Goal: Task Accomplishment & Management: Manage account settings

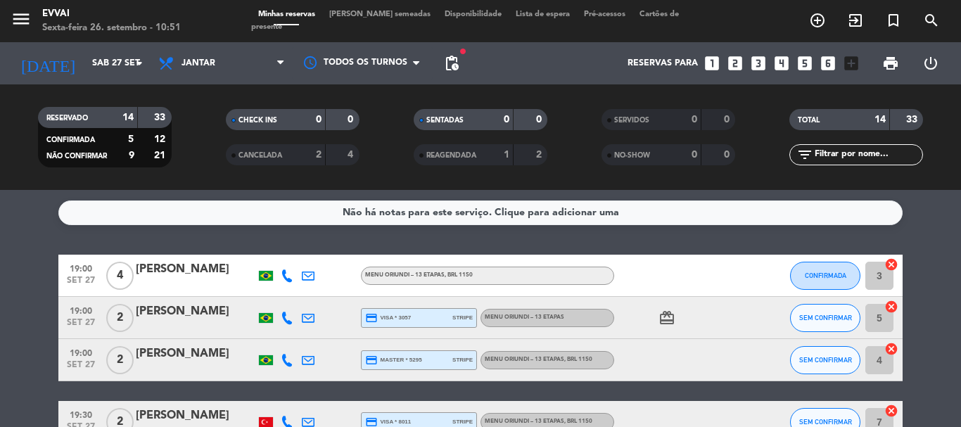
click at [150, 271] on div "[PERSON_NAME]" at bounding box center [196, 269] width 120 height 18
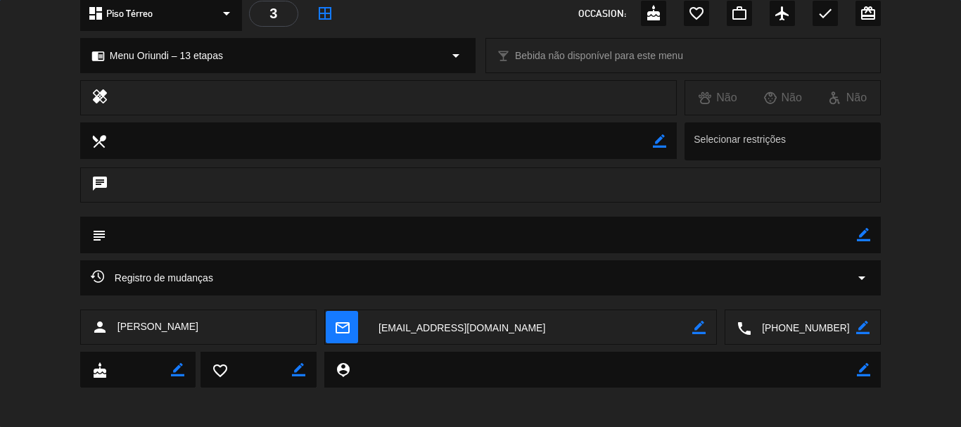
scroll to position [176, 0]
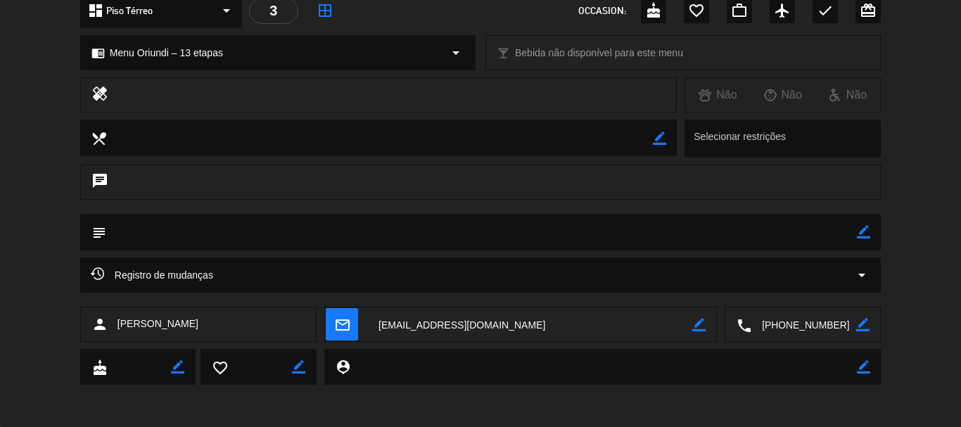
click at [813, 328] on textarea at bounding box center [803, 324] width 105 height 35
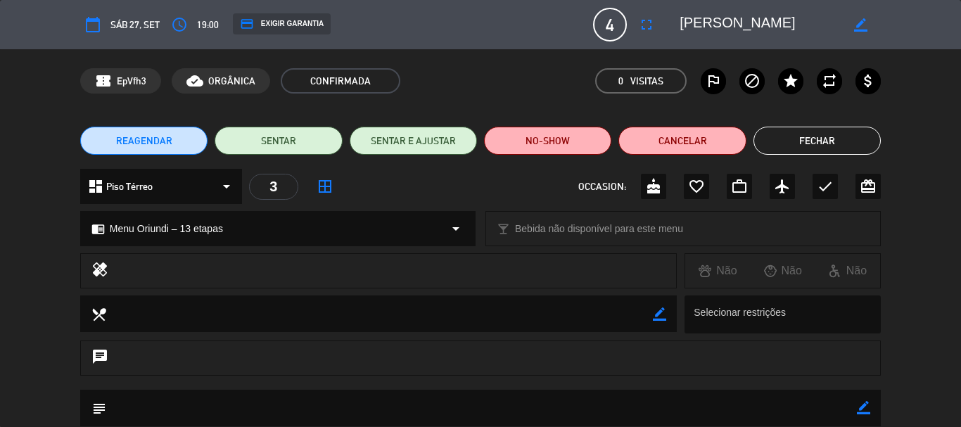
click at [695, 22] on textarea at bounding box center [759, 24] width 161 height 25
click at [818, 135] on button "Fechar" at bounding box center [816, 141] width 127 height 28
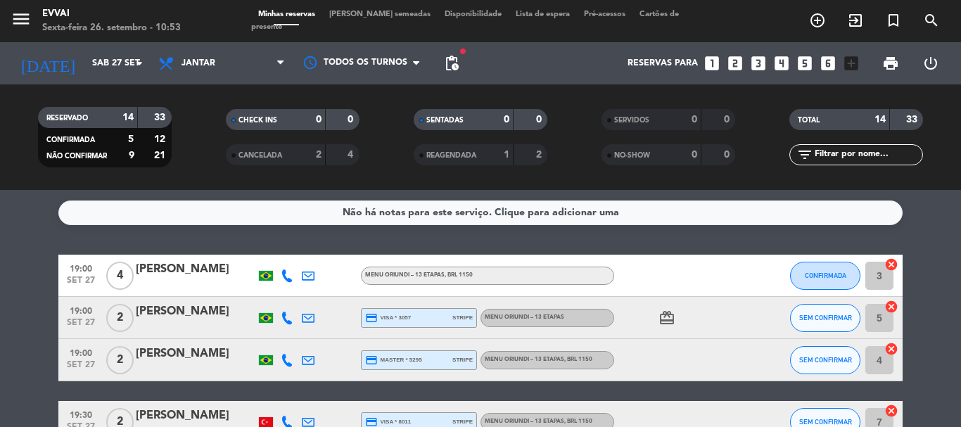
scroll to position [70, 0]
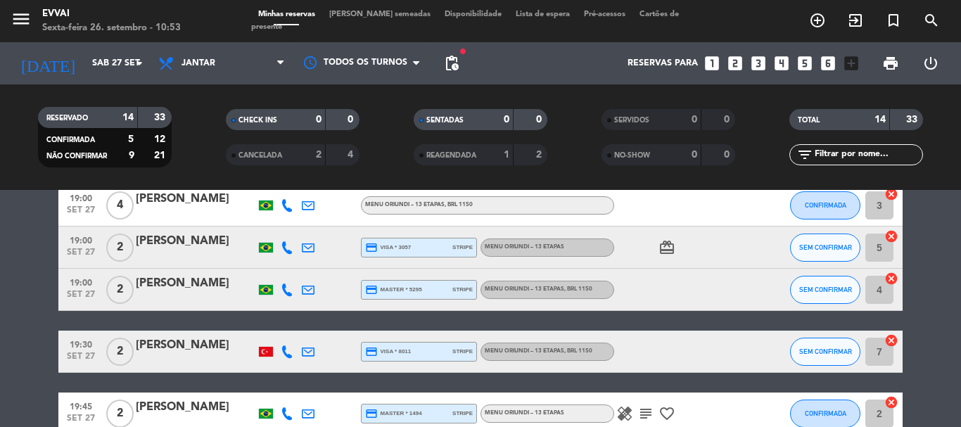
click at [169, 231] on div "19:00 set 27 2 [PERSON_NAME] credit_card visa * 3057 stripe Menu Oriundi – 13 e…" at bounding box center [480, 247] width 844 height 42
click at [165, 236] on div "[PERSON_NAME]" at bounding box center [196, 241] width 120 height 18
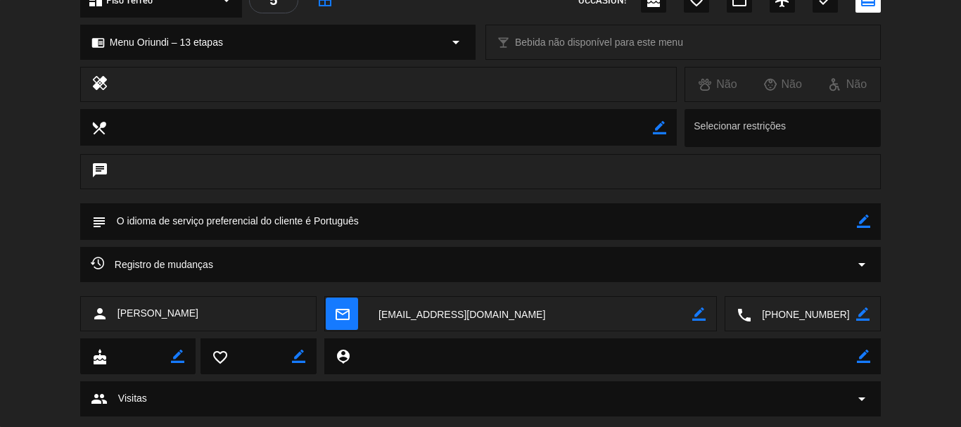
scroll to position [211, 0]
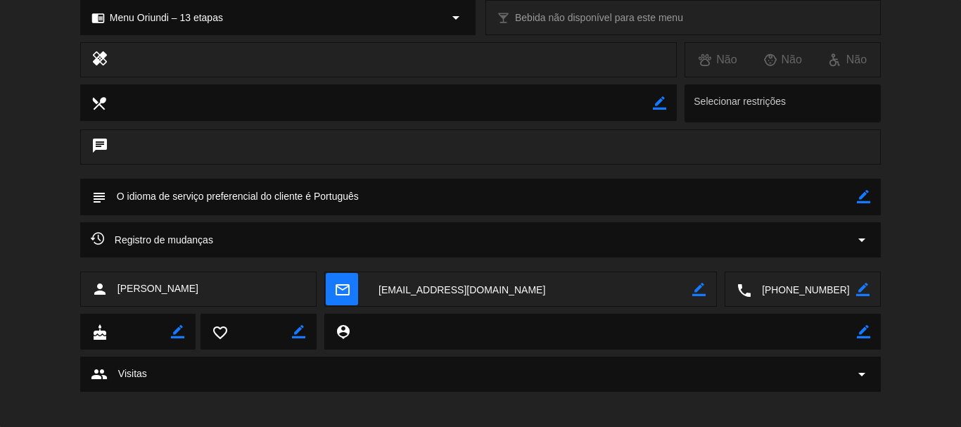
click at [806, 287] on textarea at bounding box center [803, 289] width 105 height 35
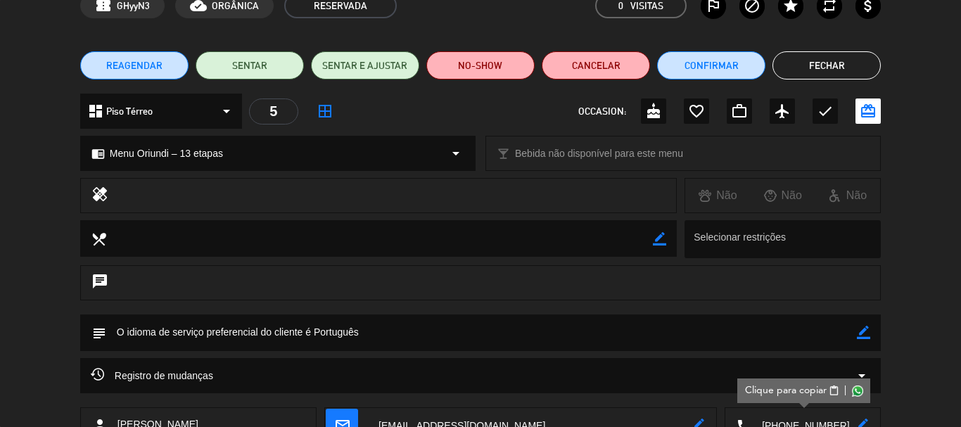
scroll to position [0, 0]
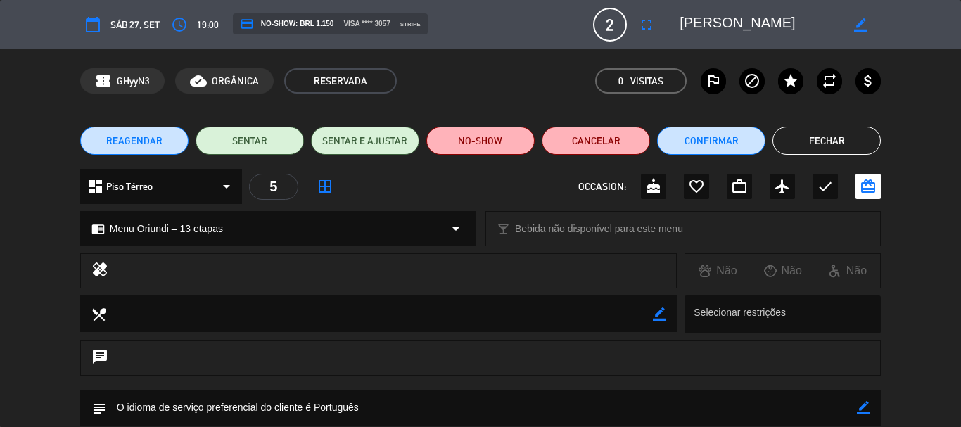
click at [708, 30] on textarea at bounding box center [759, 24] width 161 height 25
click at [853, 158] on div "REAGENDAR SENTAR SENTAR E AJUSTAR NO-SHOW Cancelar Confirmar Fechar" at bounding box center [480, 141] width 961 height 56
click at [836, 145] on button "Fechar" at bounding box center [826, 141] width 108 height 28
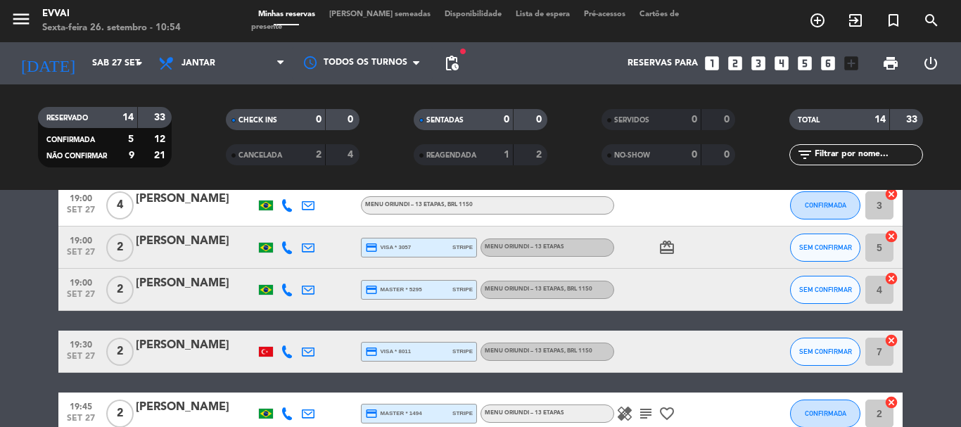
click at [169, 297] on div at bounding box center [196, 298] width 120 height 11
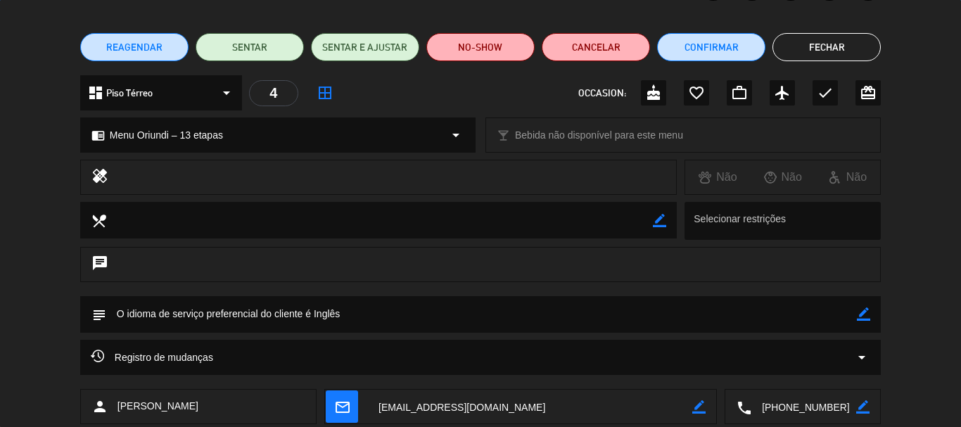
scroll to position [141, 0]
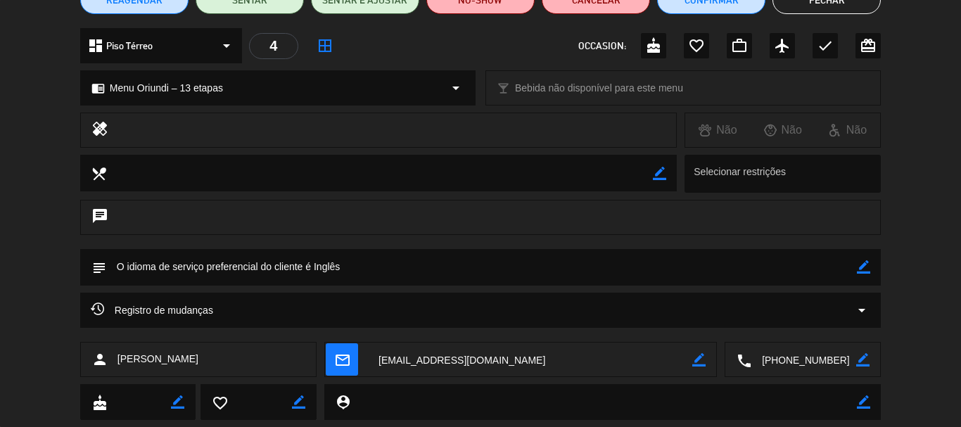
click at [795, 363] on textarea at bounding box center [803, 359] width 105 height 35
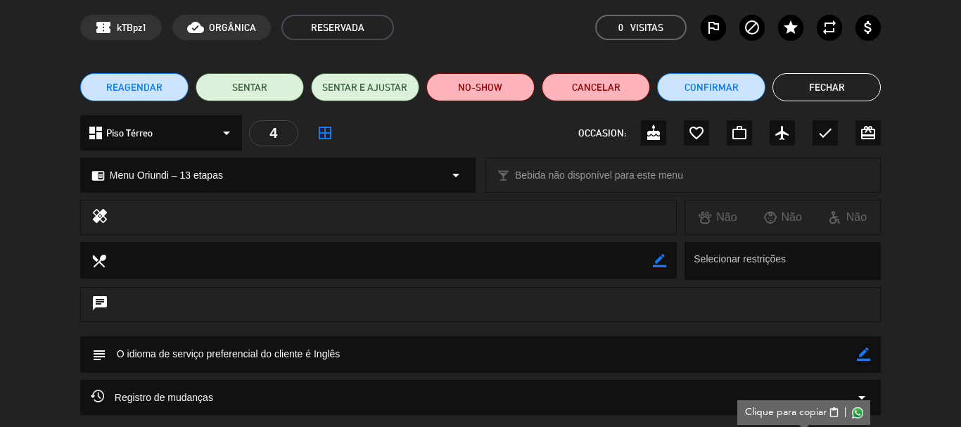
scroll to position [0, 0]
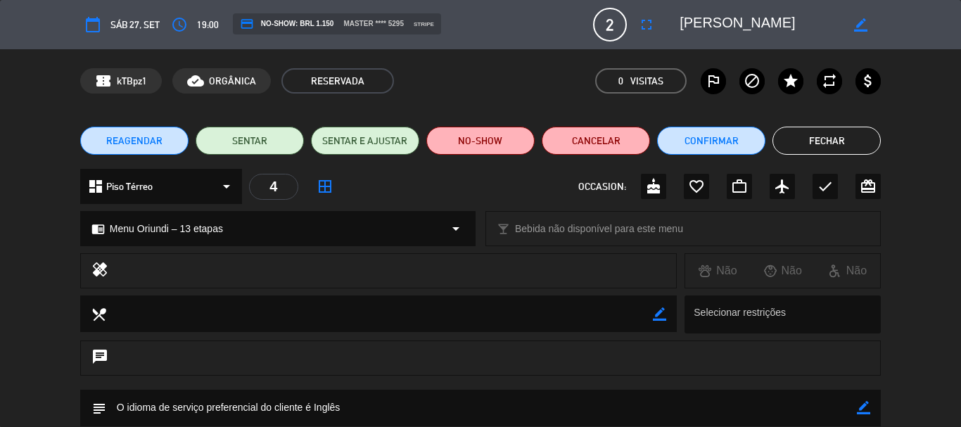
click at [728, 34] on textarea at bounding box center [759, 24] width 161 height 25
click at [817, 140] on button "Fechar" at bounding box center [826, 141] width 108 height 28
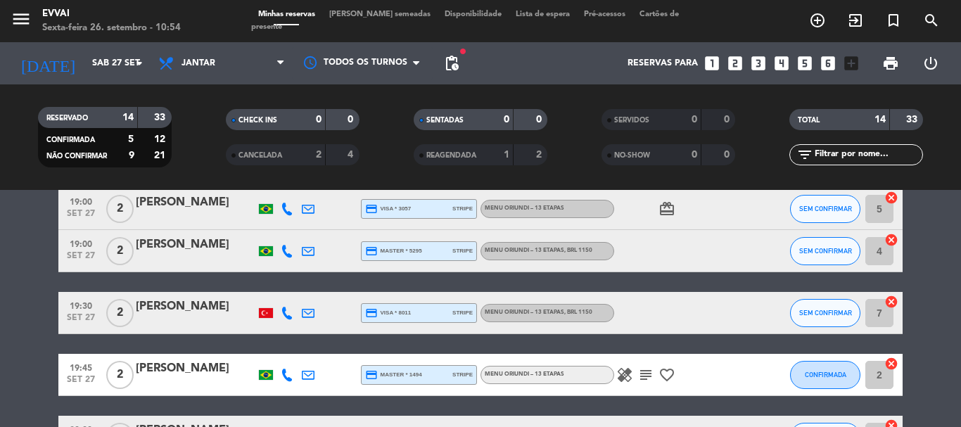
scroll to position [141, 0]
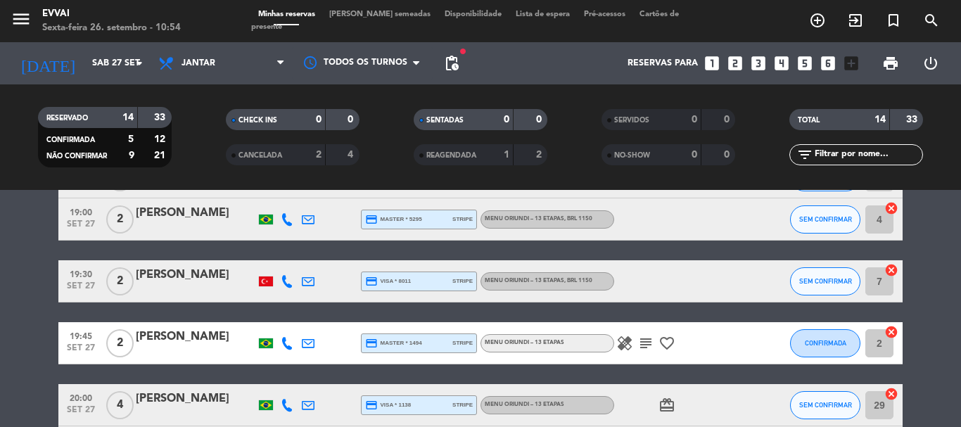
click at [185, 277] on div "[PERSON_NAME]" at bounding box center [196, 275] width 120 height 18
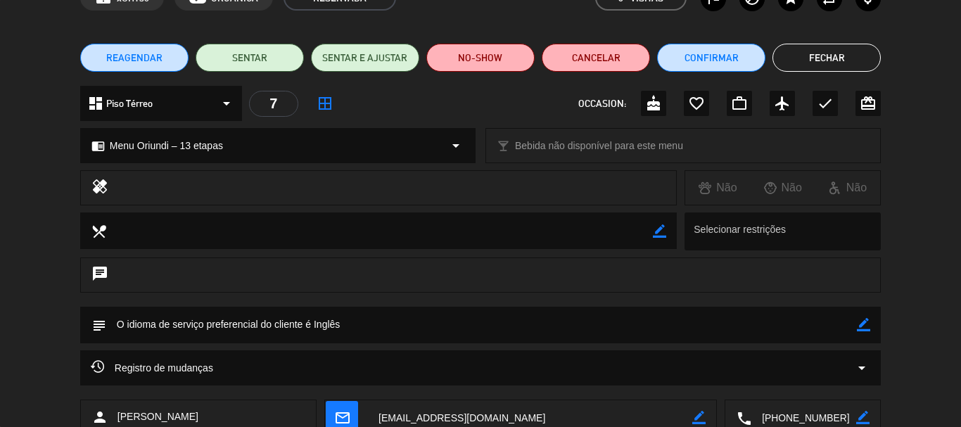
scroll to position [176, 0]
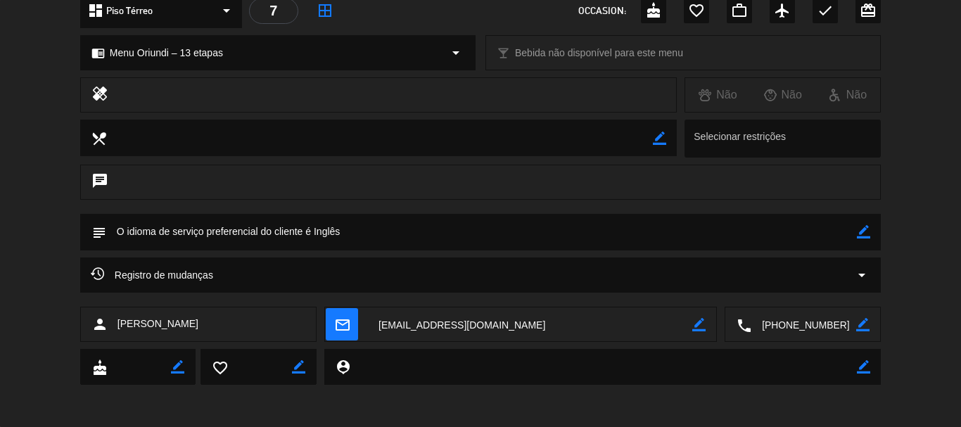
click at [788, 321] on textarea at bounding box center [803, 324] width 105 height 35
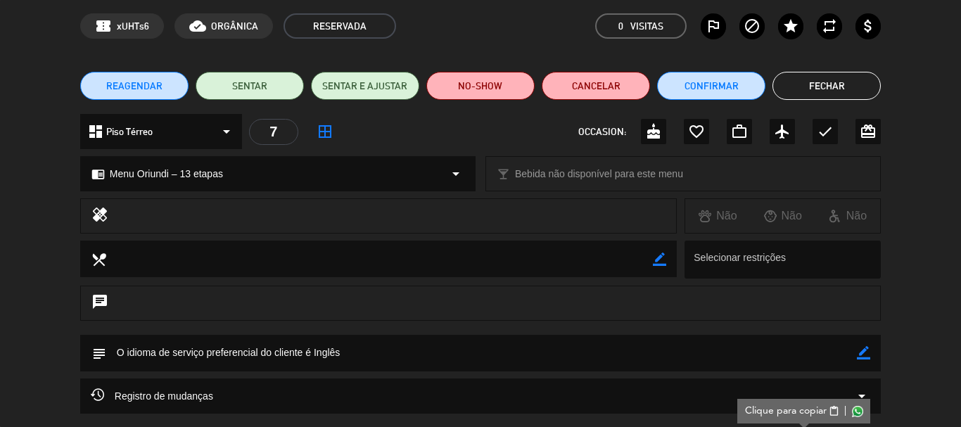
scroll to position [0, 0]
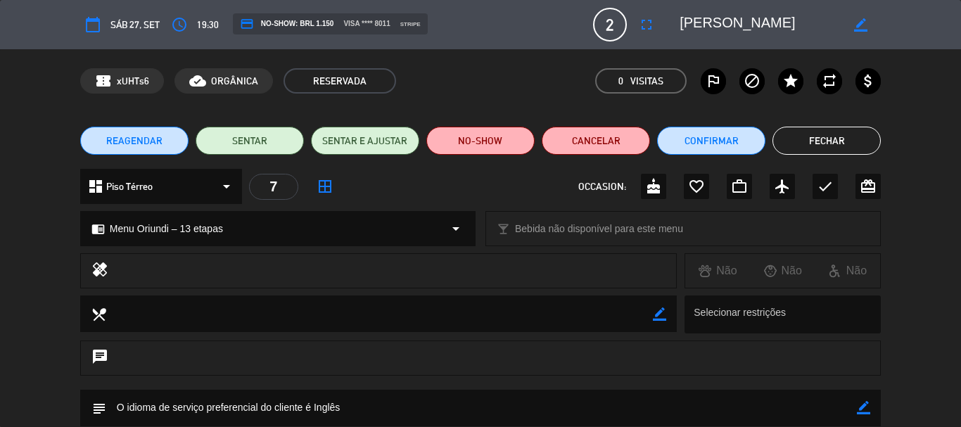
click at [731, 20] on textarea at bounding box center [759, 24] width 161 height 25
click at [850, 137] on button "Fechar" at bounding box center [826, 141] width 108 height 28
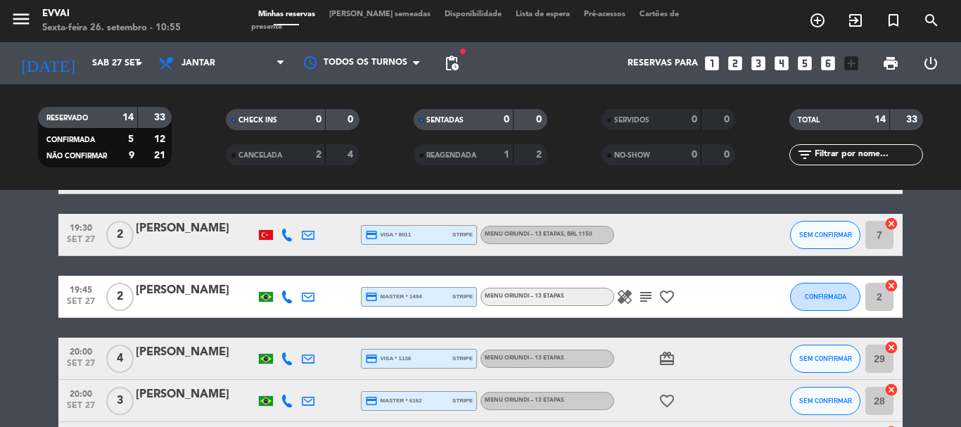
scroll to position [281, 0]
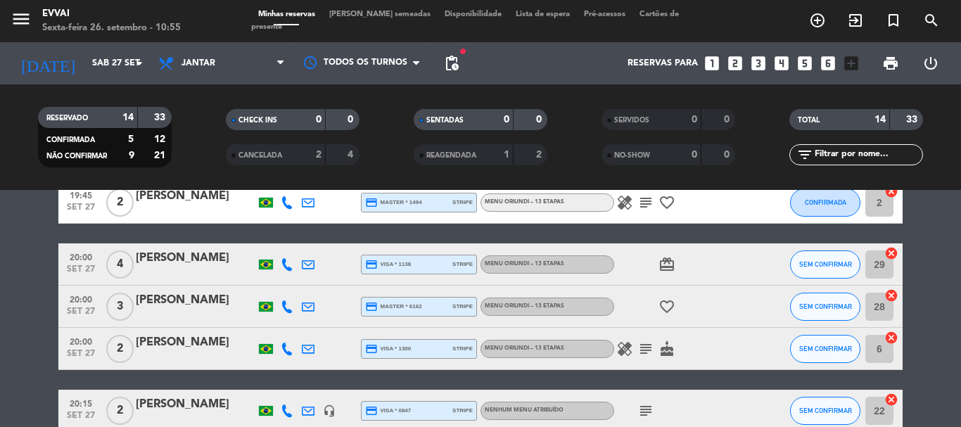
click at [191, 211] on div at bounding box center [196, 211] width 120 height 11
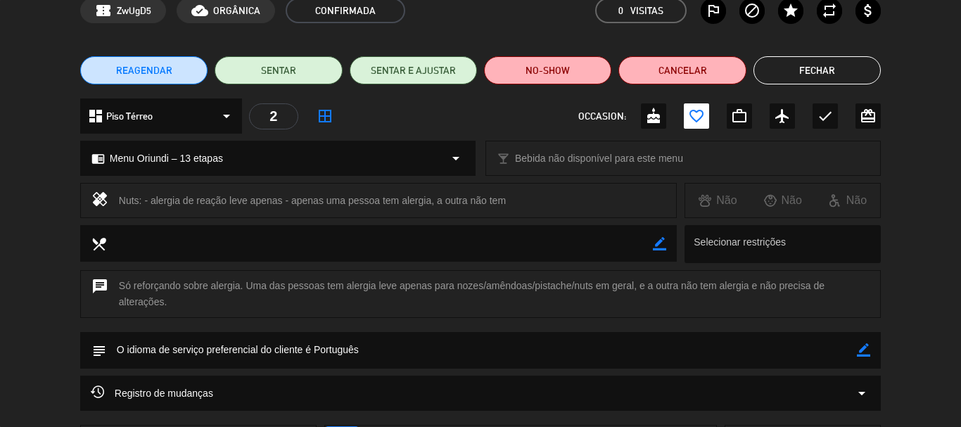
scroll to position [141, 0]
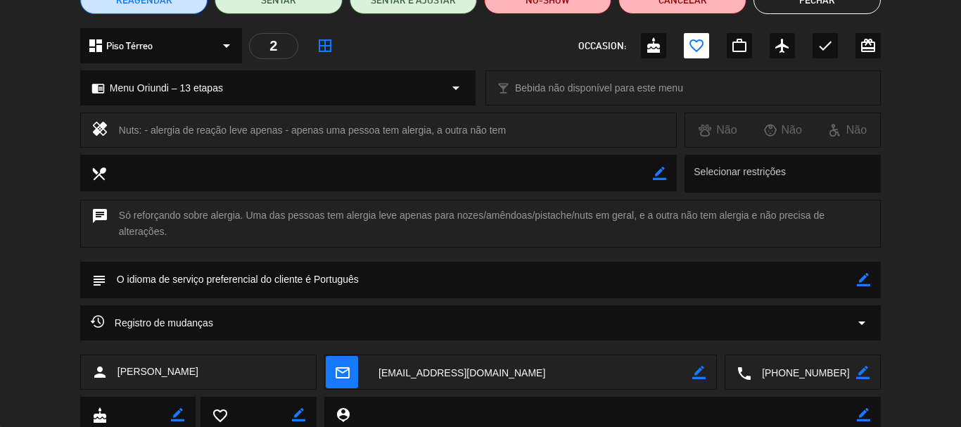
click at [793, 372] on textarea at bounding box center [803, 372] width 105 height 35
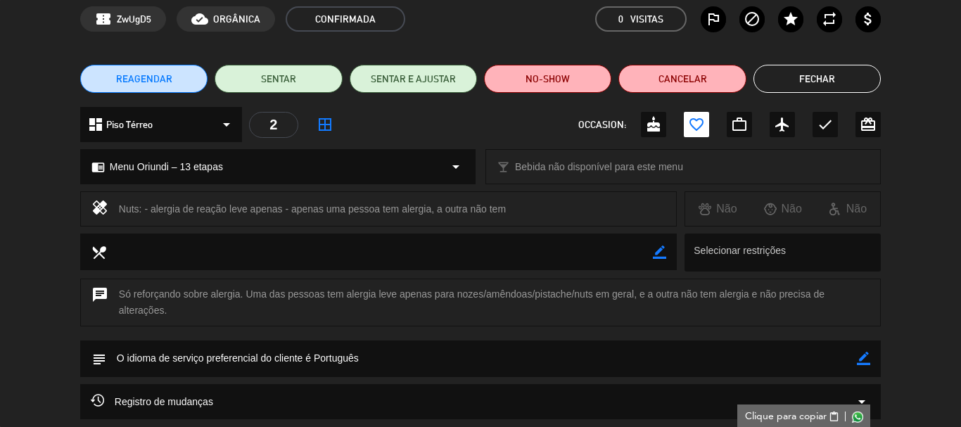
scroll to position [0, 0]
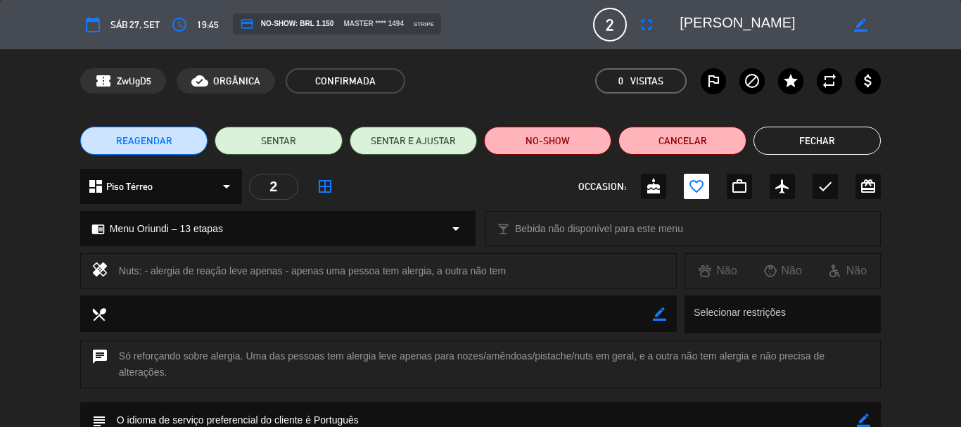
click at [738, 20] on textarea at bounding box center [759, 24] width 161 height 25
click at [804, 134] on button "Fechar" at bounding box center [816, 141] width 127 height 28
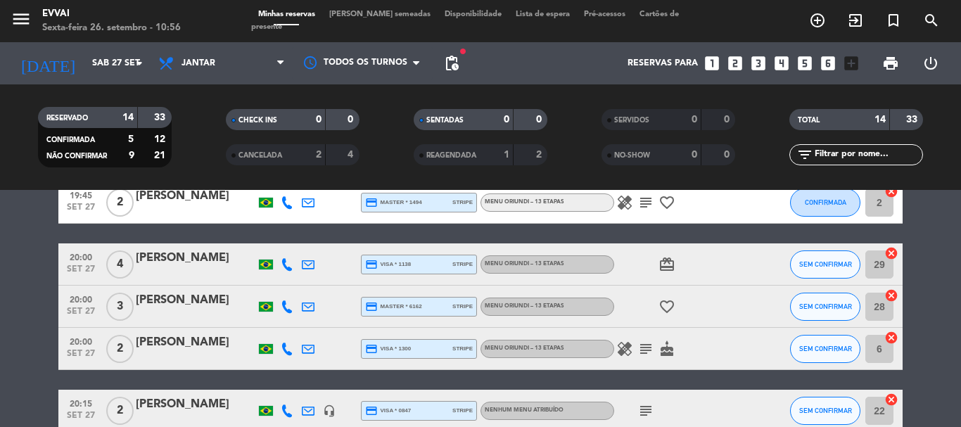
click at [198, 263] on div "[PERSON_NAME]" at bounding box center [196, 258] width 120 height 18
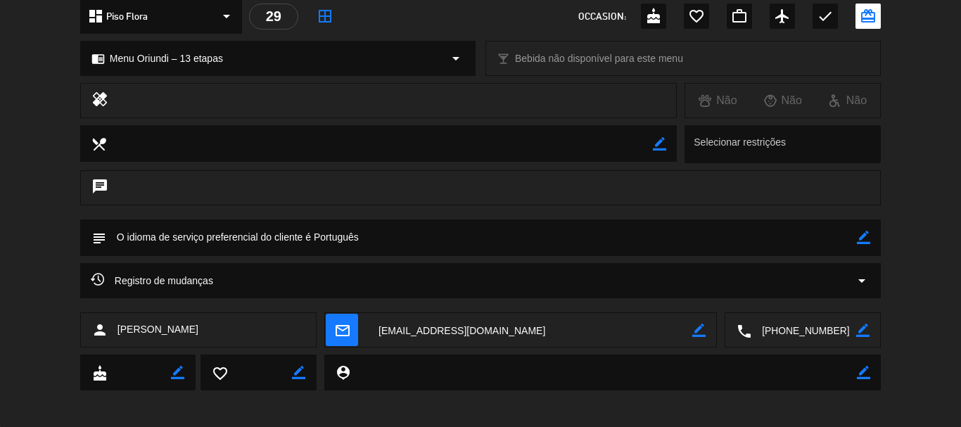
scroll to position [176, 0]
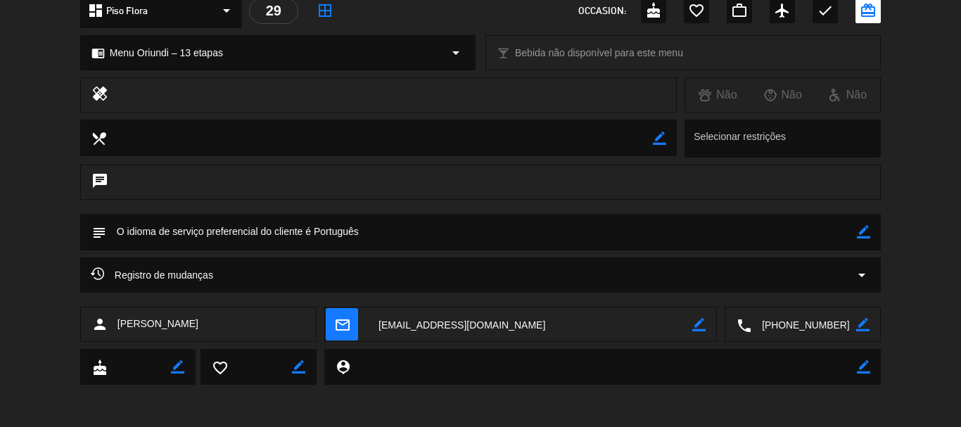
click at [809, 329] on textarea at bounding box center [803, 324] width 105 height 35
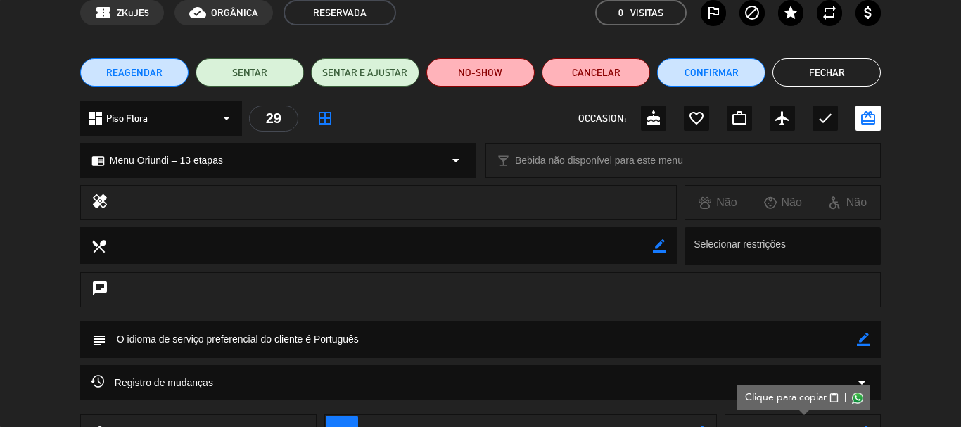
scroll to position [0, 0]
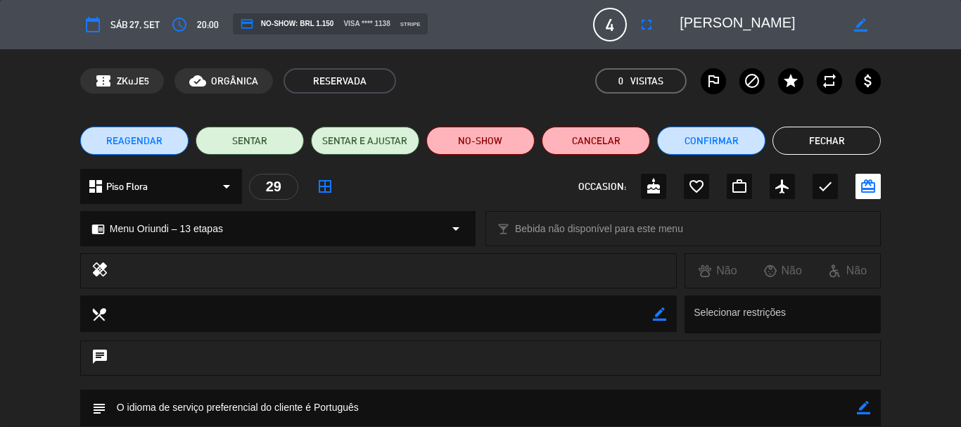
click at [758, 32] on textarea at bounding box center [759, 24] width 161 height 25
click at [837, 137] on button "Fechar" at bounding box center [826, 141] width 108 height 28
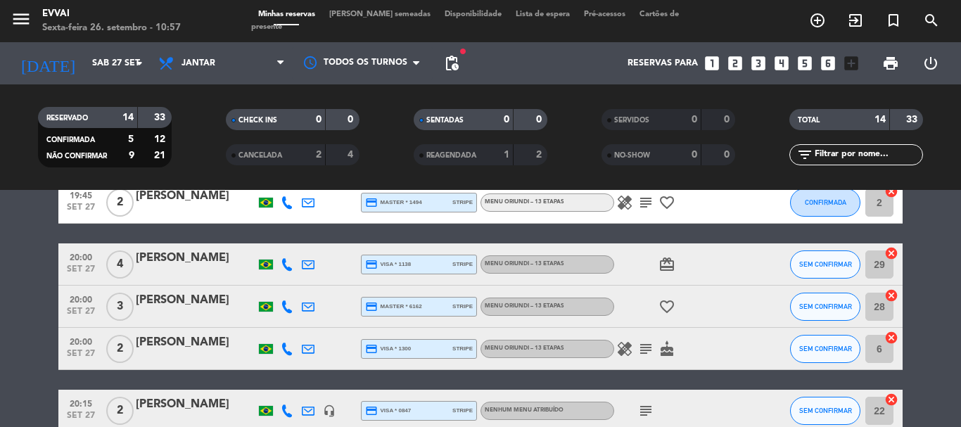
click at [171, 295] on div "[PERSON_NAME]" at bounding box center [196, 300] width 120 height 18
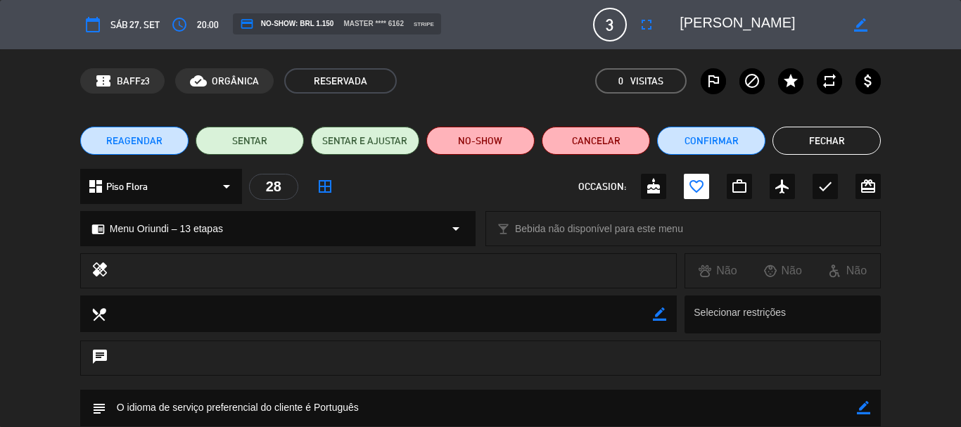
scroll to position [176, 0]
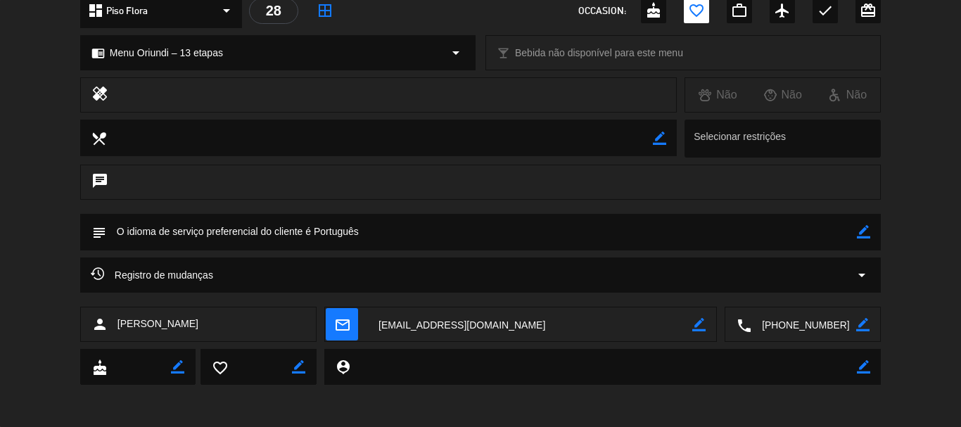
click at [802, 321] on textarea at bounding box center [803, 324] width 105 height 35
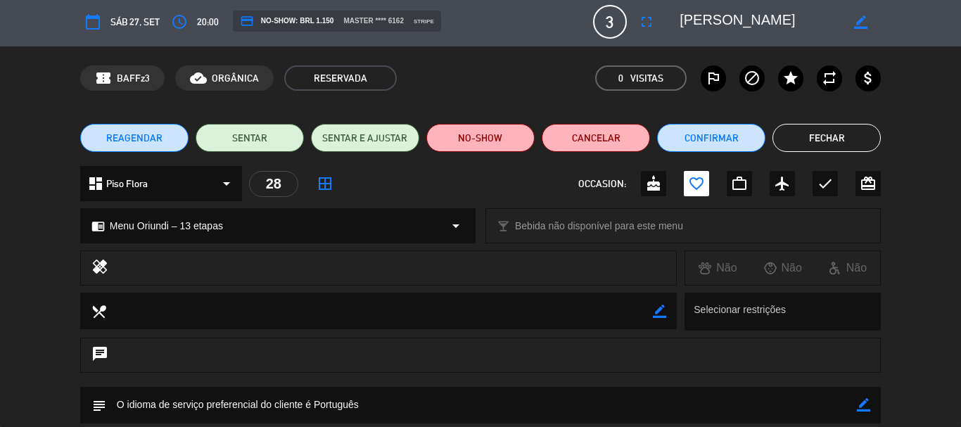
scroll to position [0, 0]
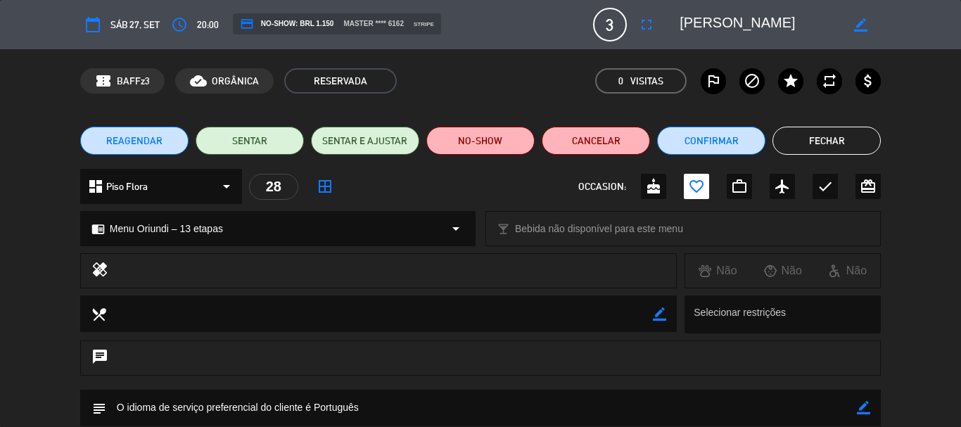
click at [683, 35] on textarea at bounding box center [759, 24] width 161 height 25
click at [685, 35] on textarea at bounding box center [759, 24] width 161 height 25
click at [827, 146] on button "Fechar" at bounding box center [826, 141] width 108 height 28
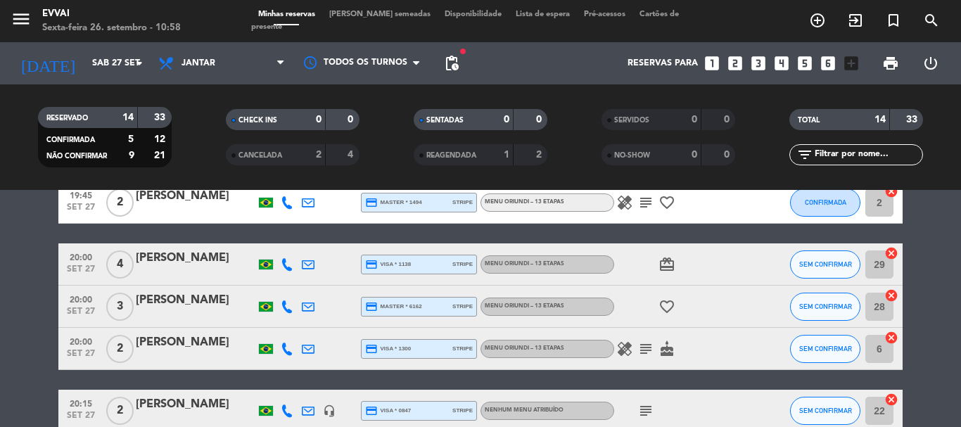
scroll to position [352, 0]
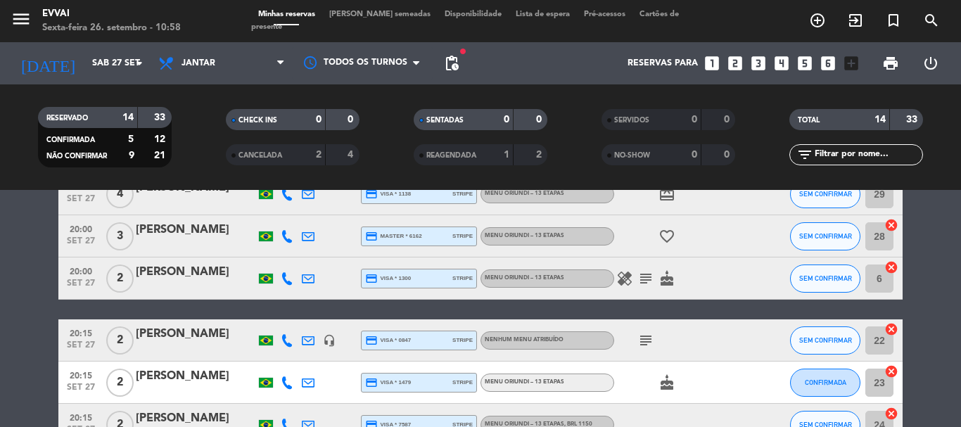
click at [189, 268] on div "[PERSON_NAME]" at bounding box center [196, 272] width 120 height 18
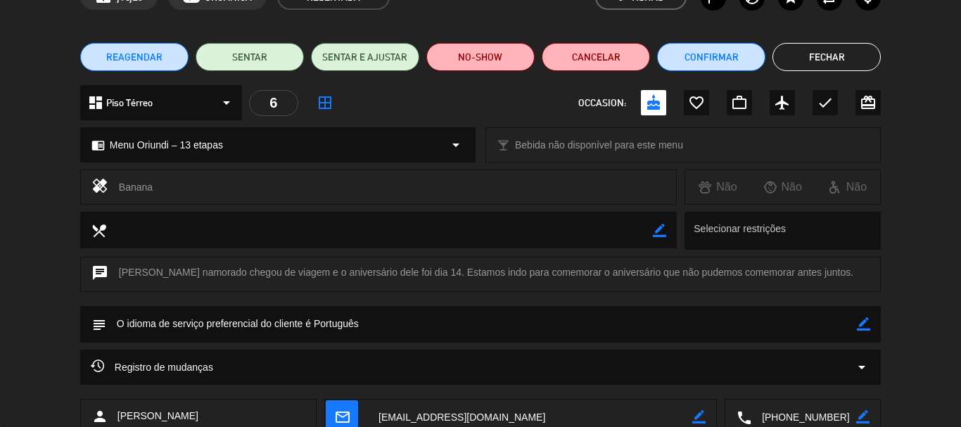
scroll to position [176, 0]
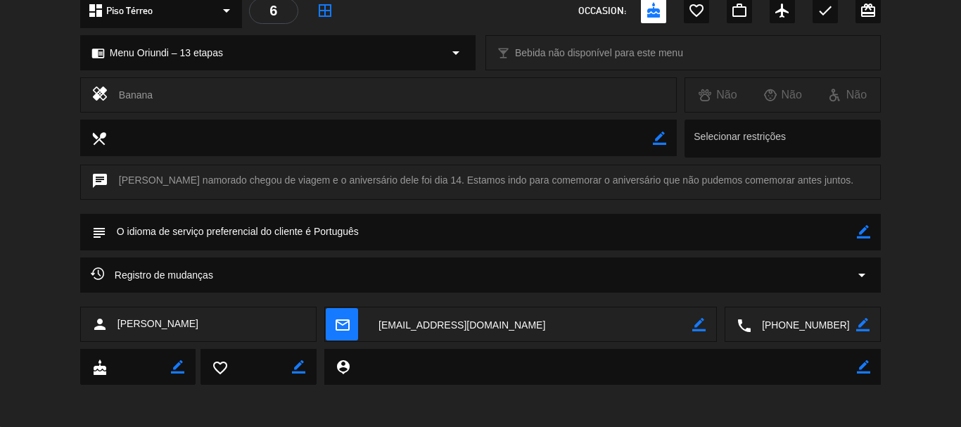
click at [803, 323] on textarea at bounding box center [803, 324] width 105 height 35
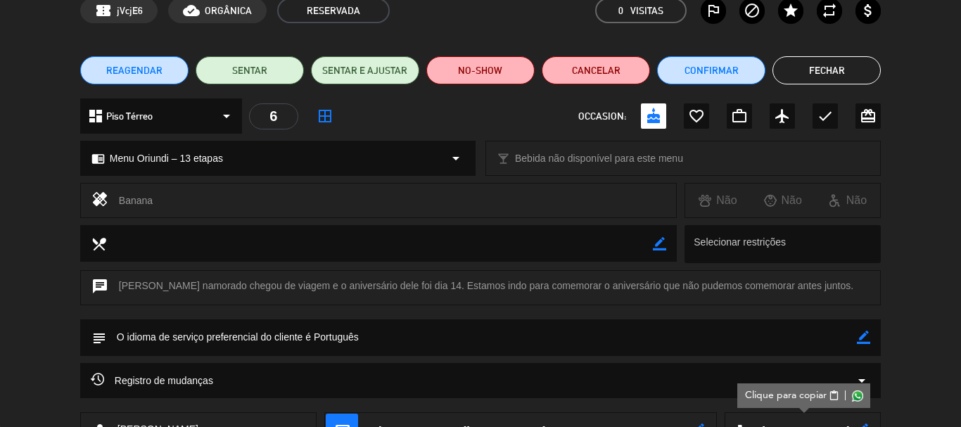
scroll to position [0, 0]
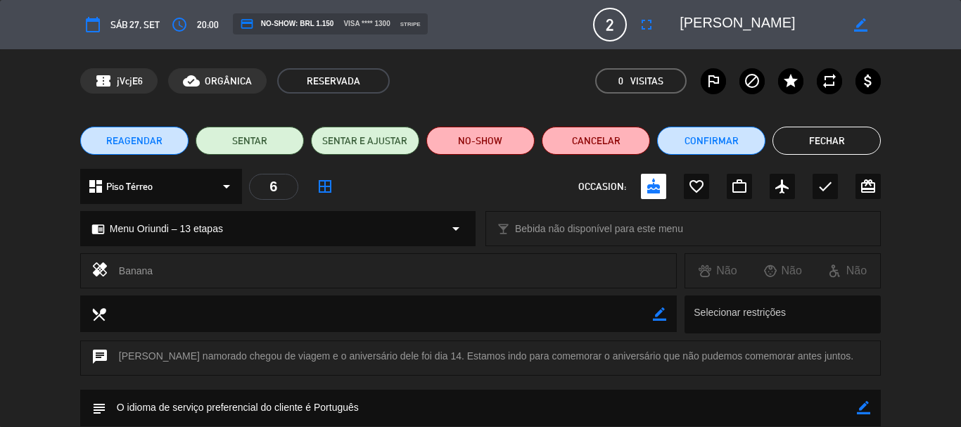
click at [739, 22] on textarea at bounding box center [759, 24] width 161 height 25
click at [832, 131] on button "Fechar" at bounding box center [826, 141] width 108 height 28
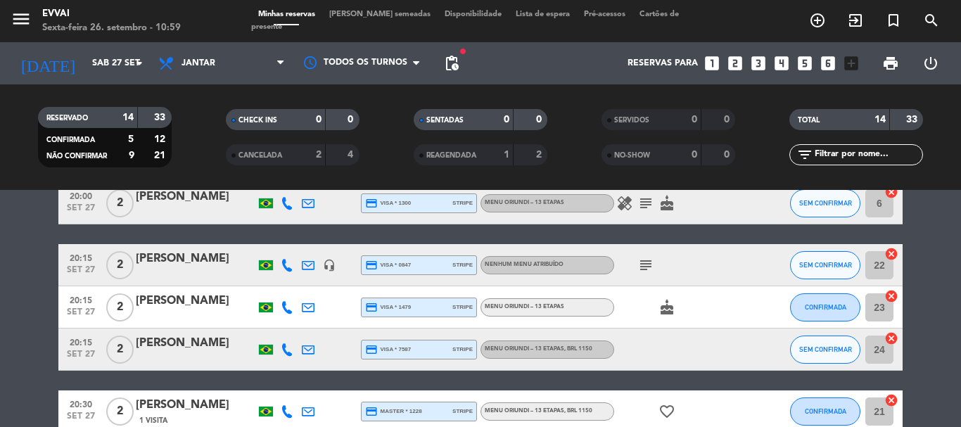
scroll to position [422, 0]
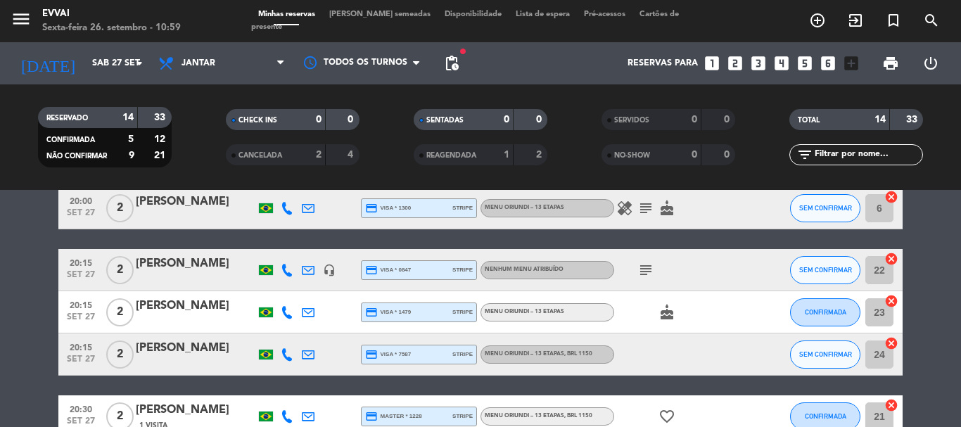
click at [179, 265] on div "[PERSON_NAME]" at bounding box center [196, 264] width 120 height 18
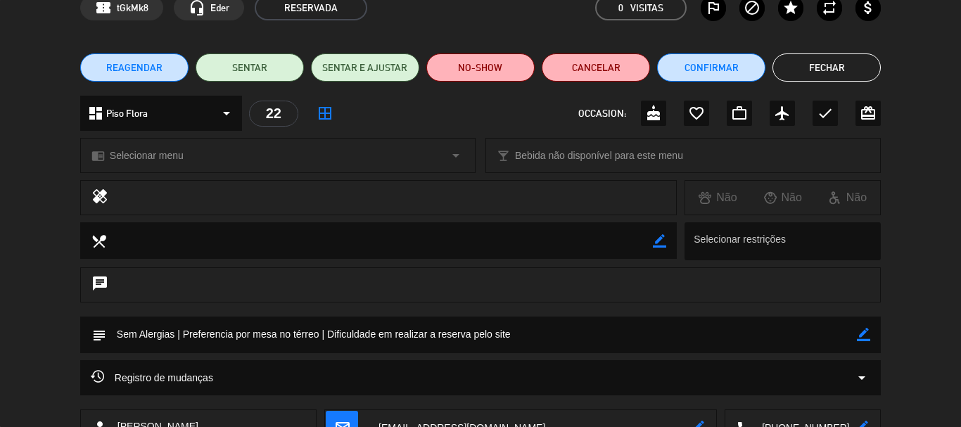
scroll to position [141, 0]
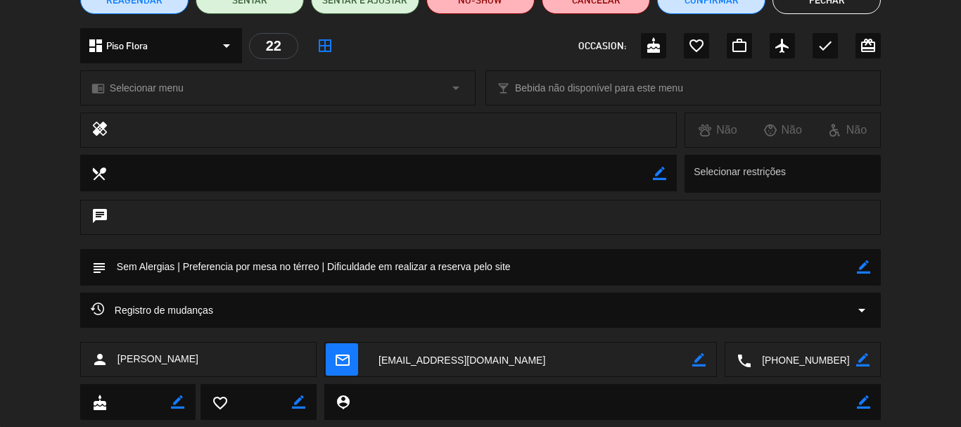
click at [814, 358] on textarea at bounding box center [803, 359] width 105 height 35
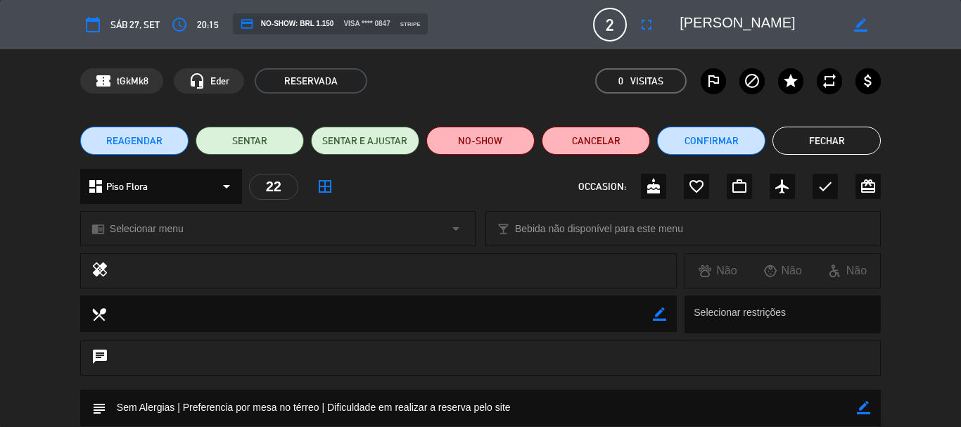
click at [726, 49] on div "confirmation_number tGkMk8 headset_mic Eder RESERVADA 0 Visitas outlined_flag b…" at bounding box center [480, 80] width 961 height 63
click at [714, 34] on textarea at bounding box center [759, 24] width 161 height 25
click at [863, 142] on button "Fechar" at bounding box center [826, 141] width 108 height 28
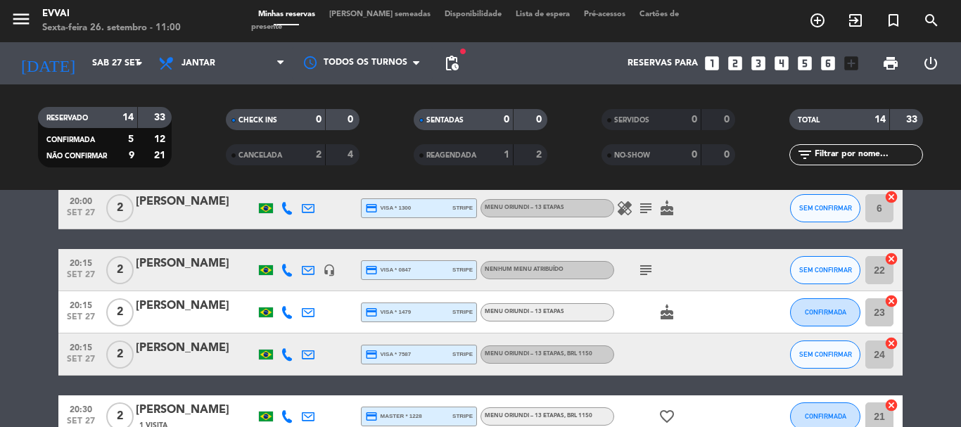
scroll to position [492, 0]
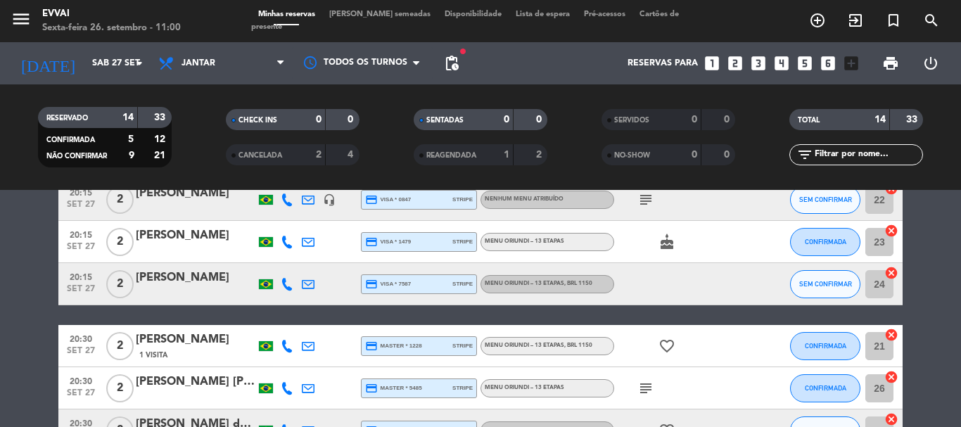
click at [168, 227] on div "[PERSON_NAME]" at bounding box center [196, 235] width 120 height 18
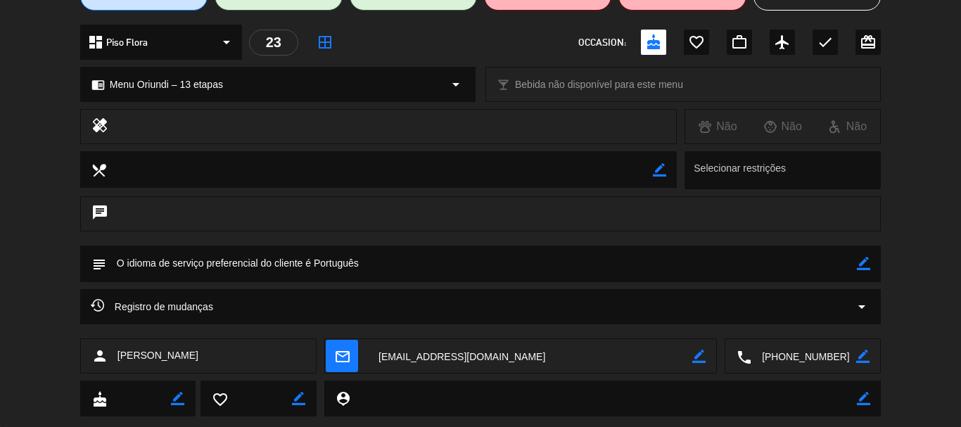
scroll to position [176, 0]
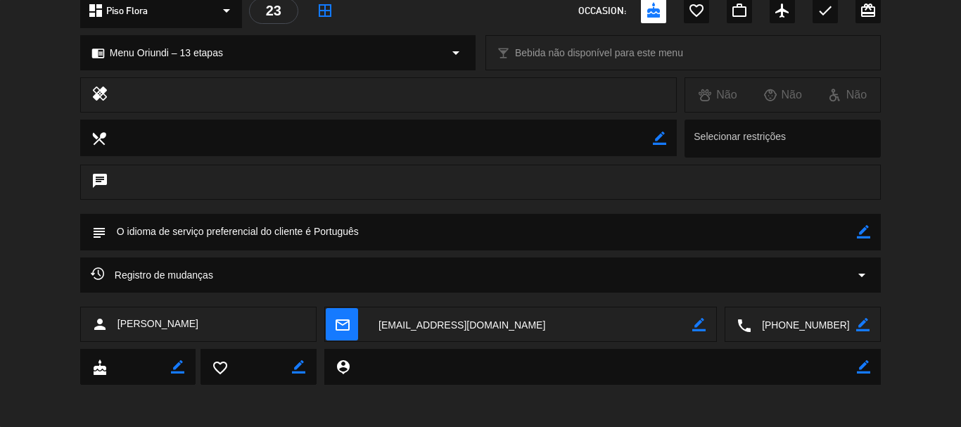
click at [787, 330] on textarea at bounding box center [803, 324] width 105 height 35
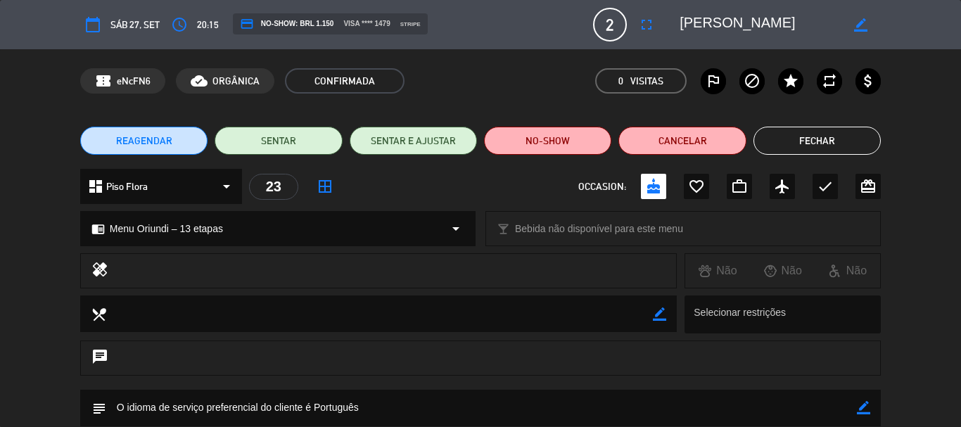
click at [711, 13] on textarea at bounding box center [759, 24] width 161 height 25
click at [814, 147] on button "Fechar" at bounding box center [816, 141] width 127 height 28
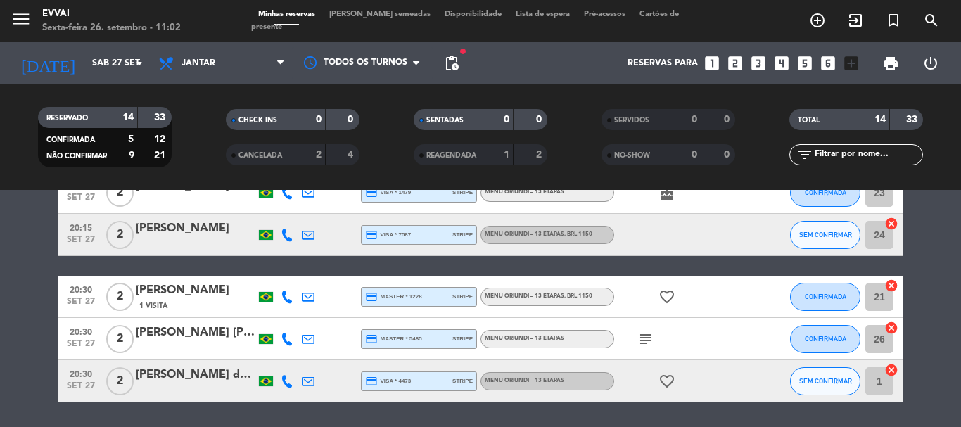
scroll to position [517, 0]
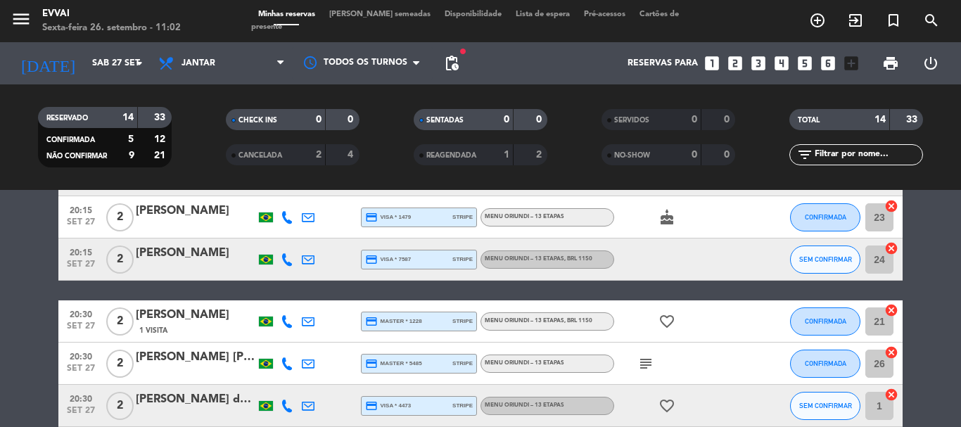
click at [163, 260] on div "[PERSON_NAME]" at bounding box center [196, 253] width 120 height 18
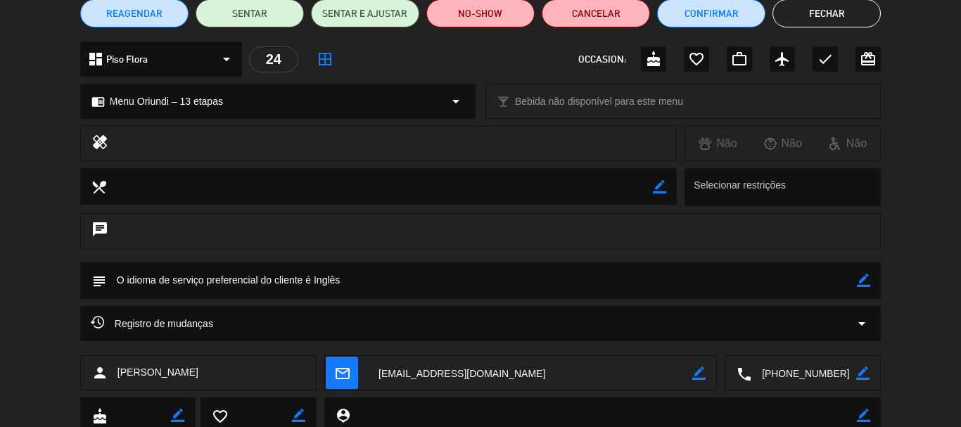
scroll to position [176, 0]
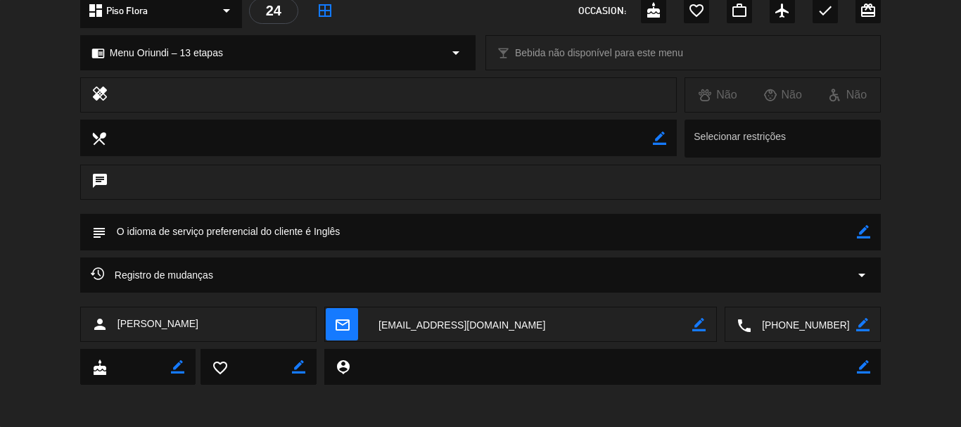
click at [821, 332] on textarea at bounding box center [803, 324] width 105 height 35
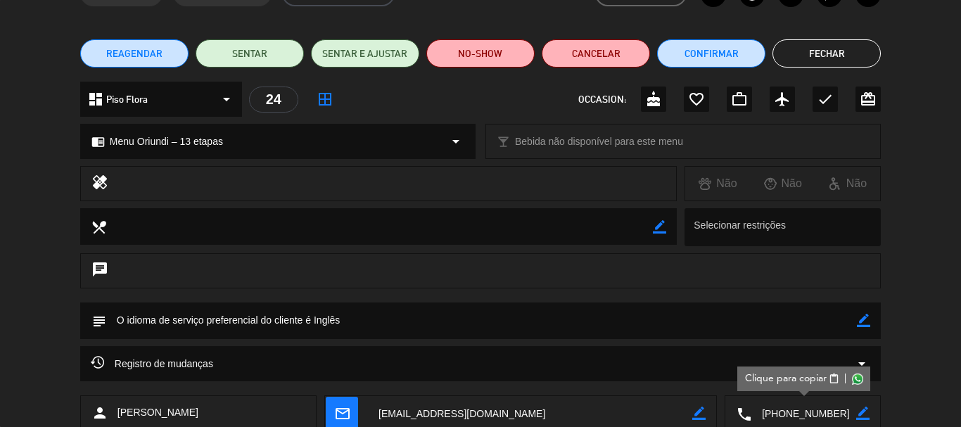
scroll to position [0, 0]
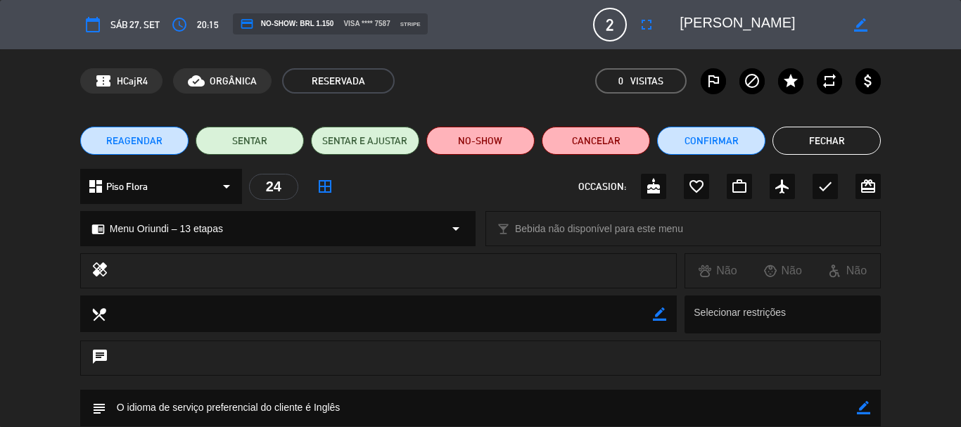
click at [722, 23] on textarea at bounding box center [759, 24] width 161 height 25
click at [837, 122] on div "REAGENDAR SENTAR SENTAR E AJUSTAR NO-SHOW Cancelar Confirmar Fechar" at bounding box center [480, 141] width 961 height 56
click at [849, 137] on button "Fechar" at bounding box center [826, 141] width 108 height 28
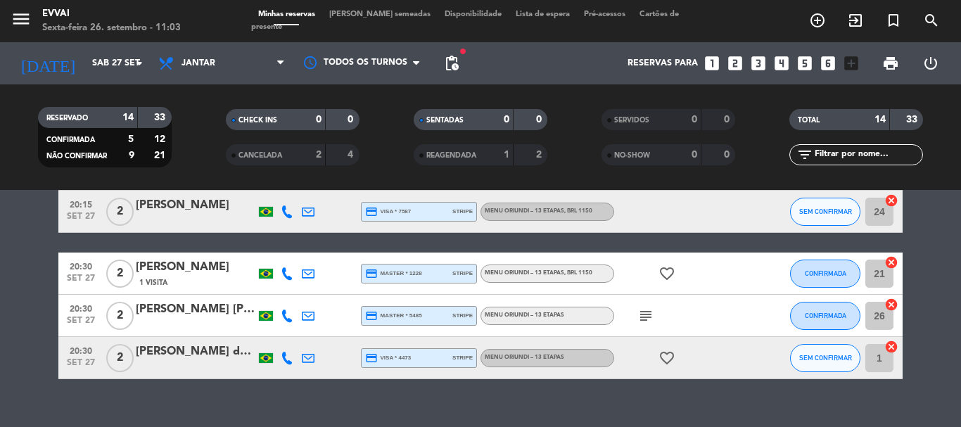
scroll to position [587, 0]
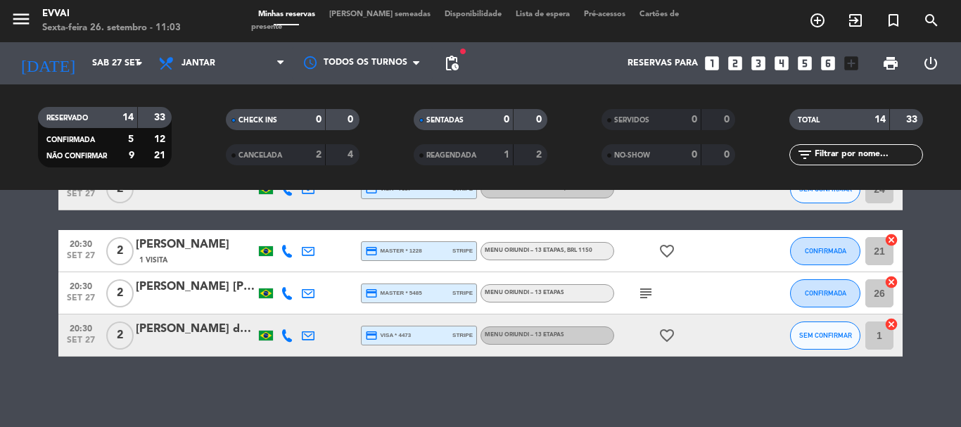
click at [193, 246] on div "[PERSON_NAME]" at bounding box center [196, 245] width 120 height 18
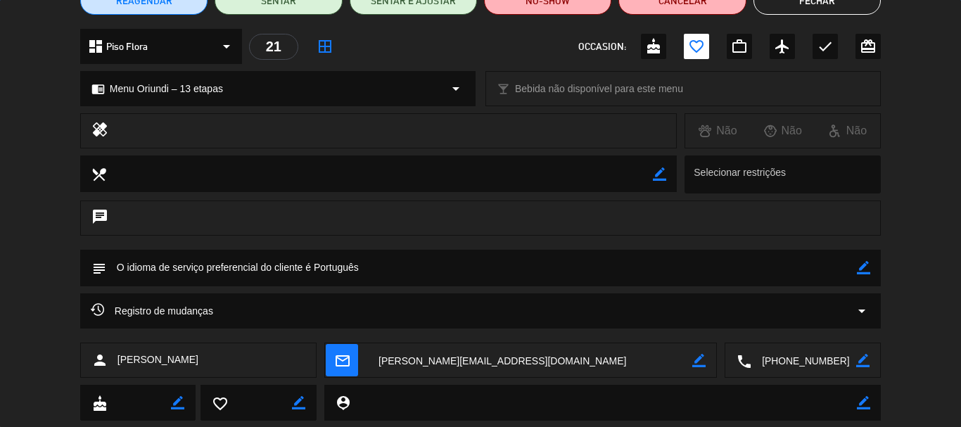
scroll to position [141, 0]
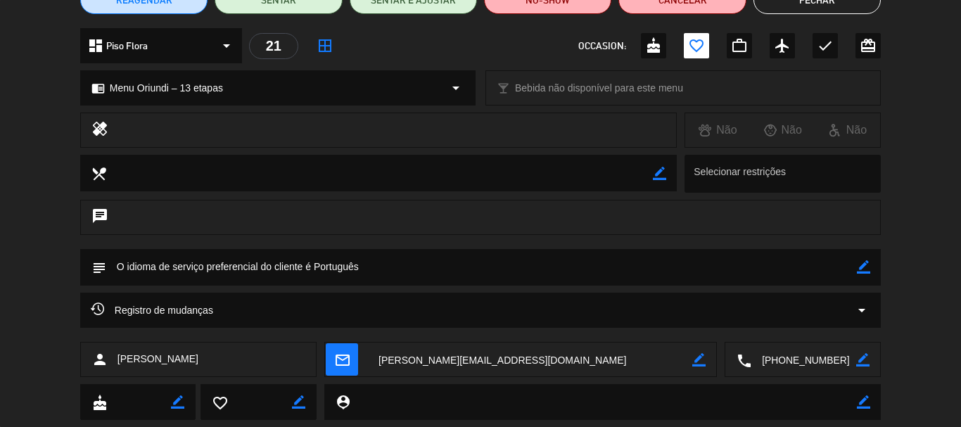
click at [818, 357] on textarea at bounding box center [803, 359] width 105 height 35
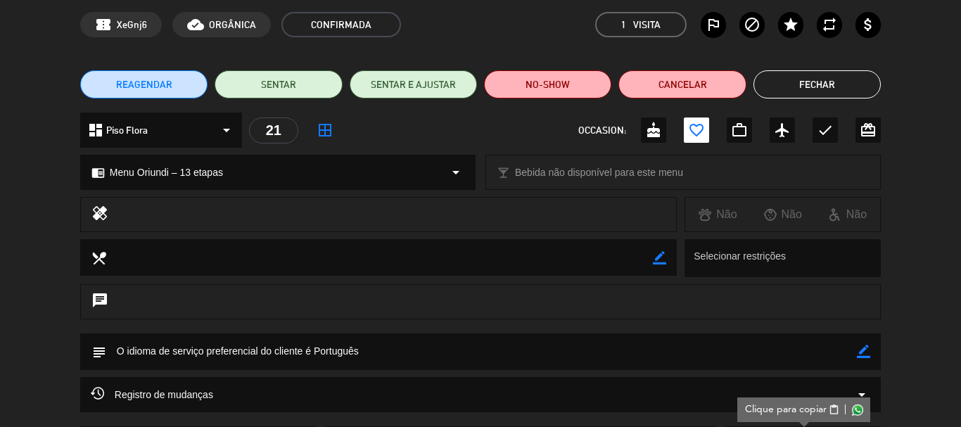
scroll to position [0, 0]
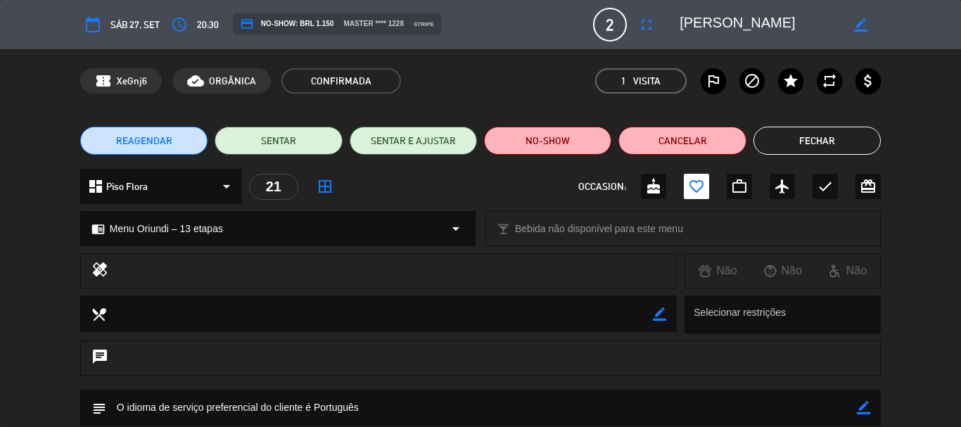
click at [721, 14] on textarea at bounding box center [759, 24] width 161 height 25
click at [830, 143] on button "Fechar" at bounding box center [816, 141] width 127 height 28
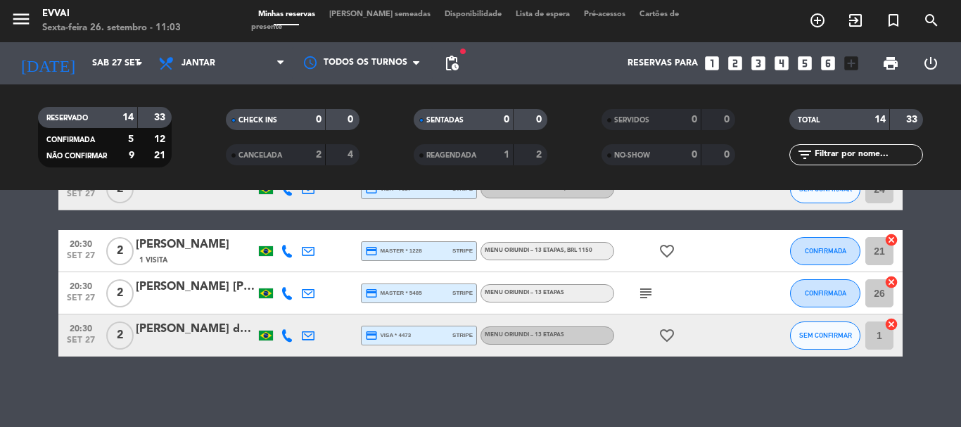
click at [142, 283] on div "[PERSON_NAME] [PERSON_NAME]" at bounding box center [196, 287] width 120 height 18
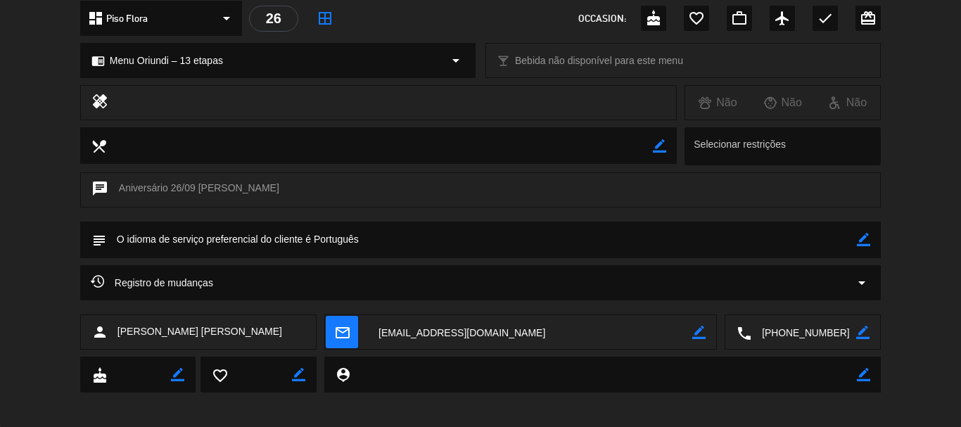
scroll to position [176, 0]
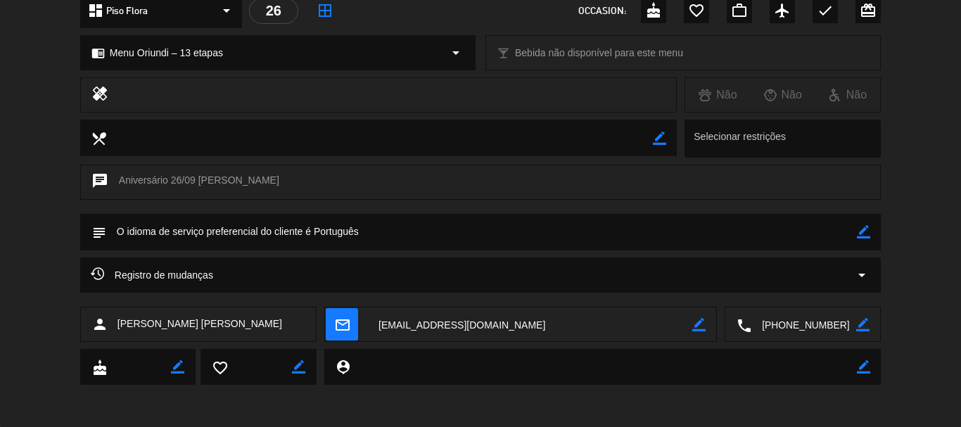
click at [806, 330] on textarea at bounding box center [803, 324] width 105 height 35
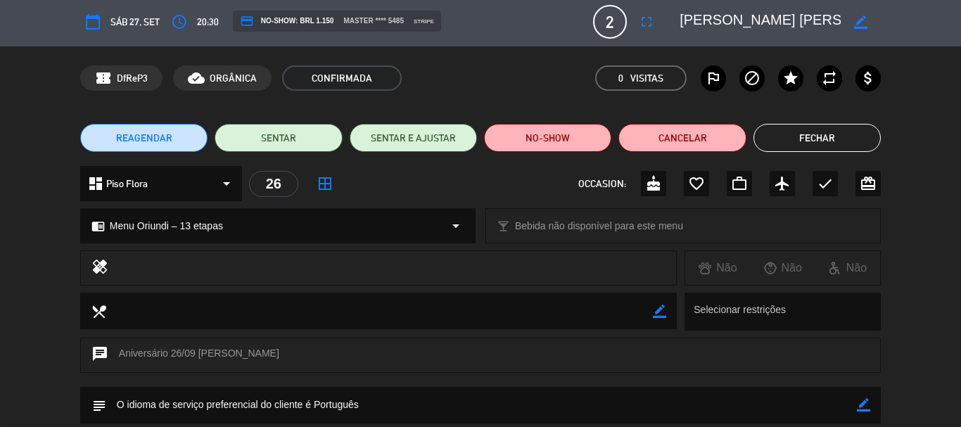
scroll to position [0, 0]
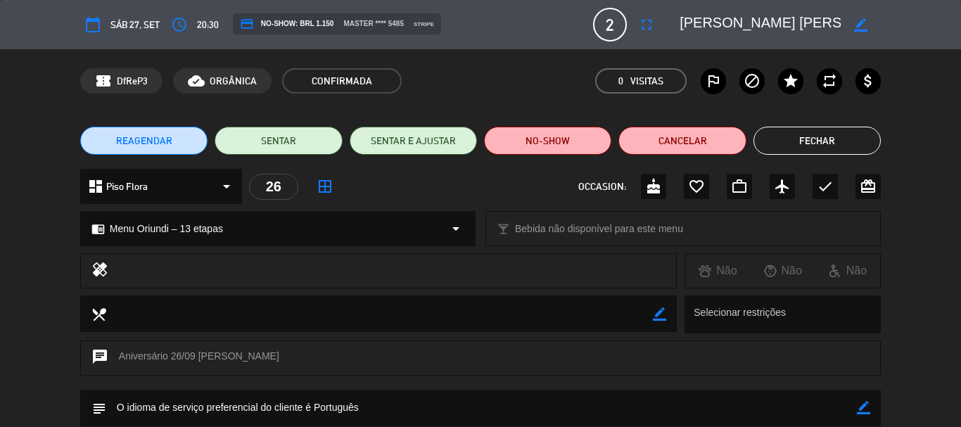
click at [717, 21] on textarea at bounding box center [759, 24] width 161 height 25
click at [714, 17] on textarea at bounding box center [759, 24] width 161 height 25
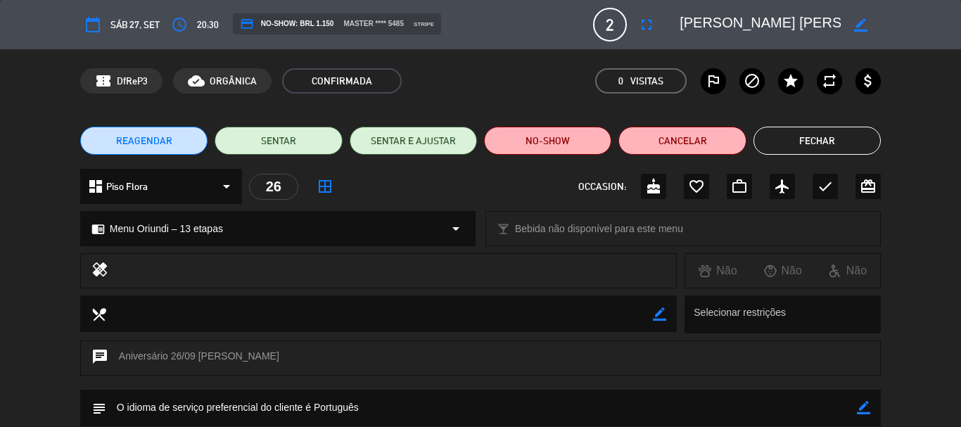
click at [824, 143] on button "Fechar" at bounding box center [816, 141] width 127 height 28
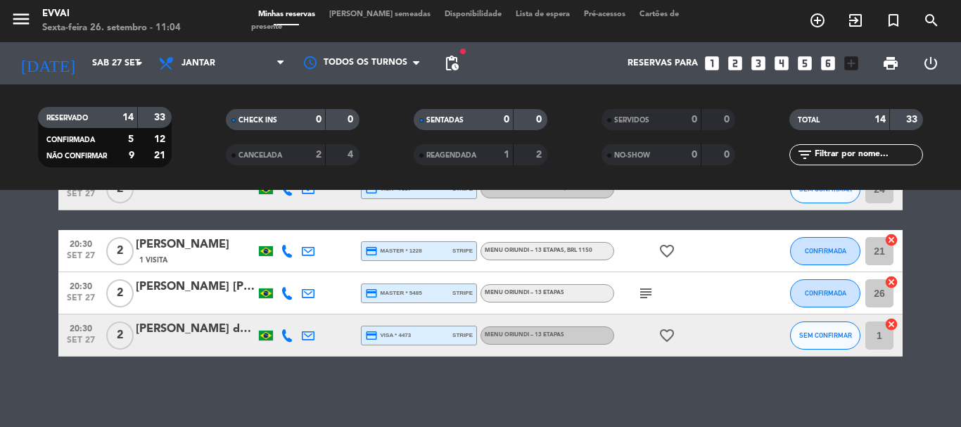
click at [221, 337] on div "[PERSON_NAME] de [PERSON_NAME]" at bounding box center [196, 329] width 120 height 18
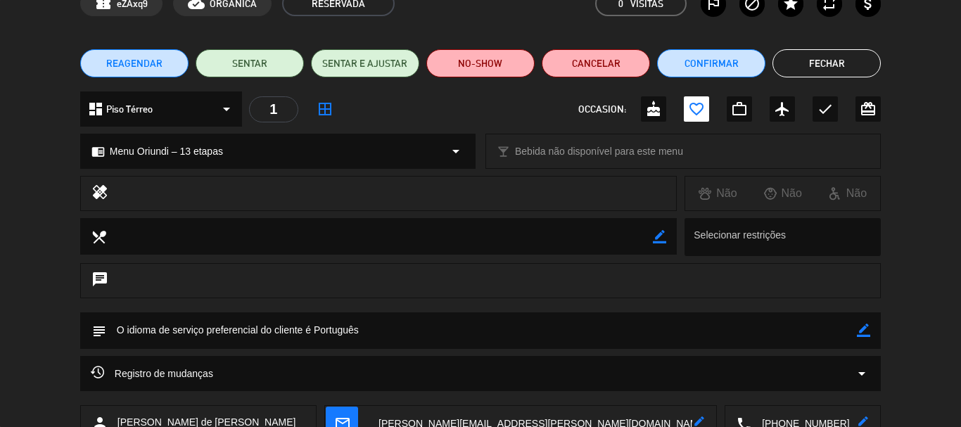
scroll to position [176, 0]
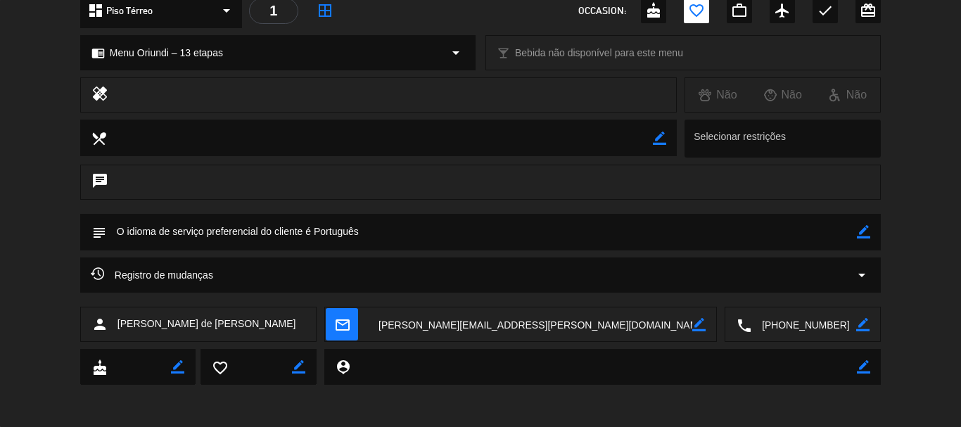
click at [791, 314] on textarea at bounding box center [803, 324] width 105 height 35
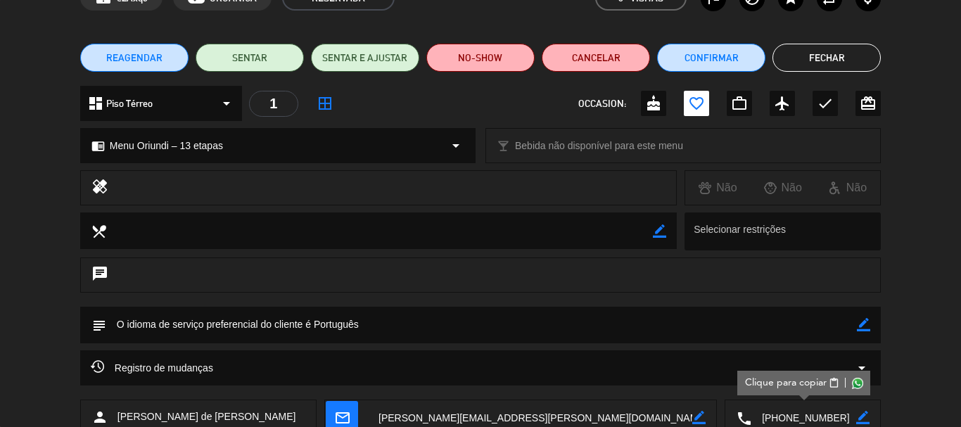
scroll to position [0, 0]
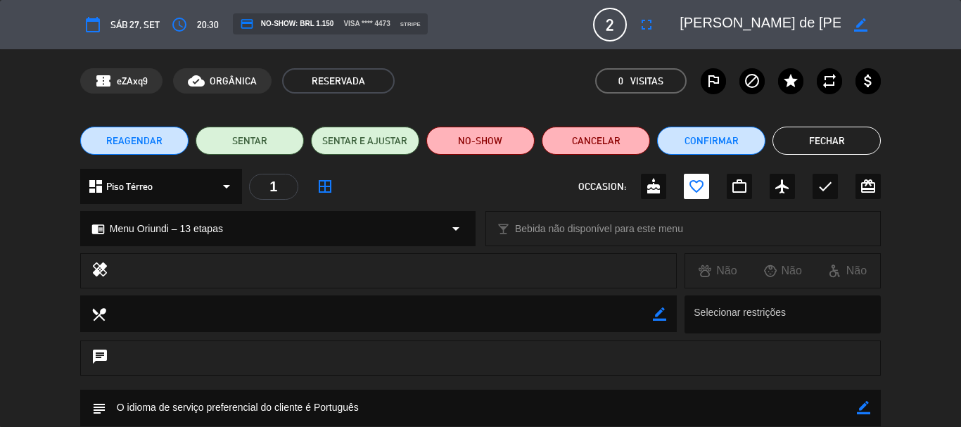
click at [757, 36] on textarea at bounding box center [759, 24] width 161 height 25
